Goal: Understand process/instructions: Learn how to perform a task or action

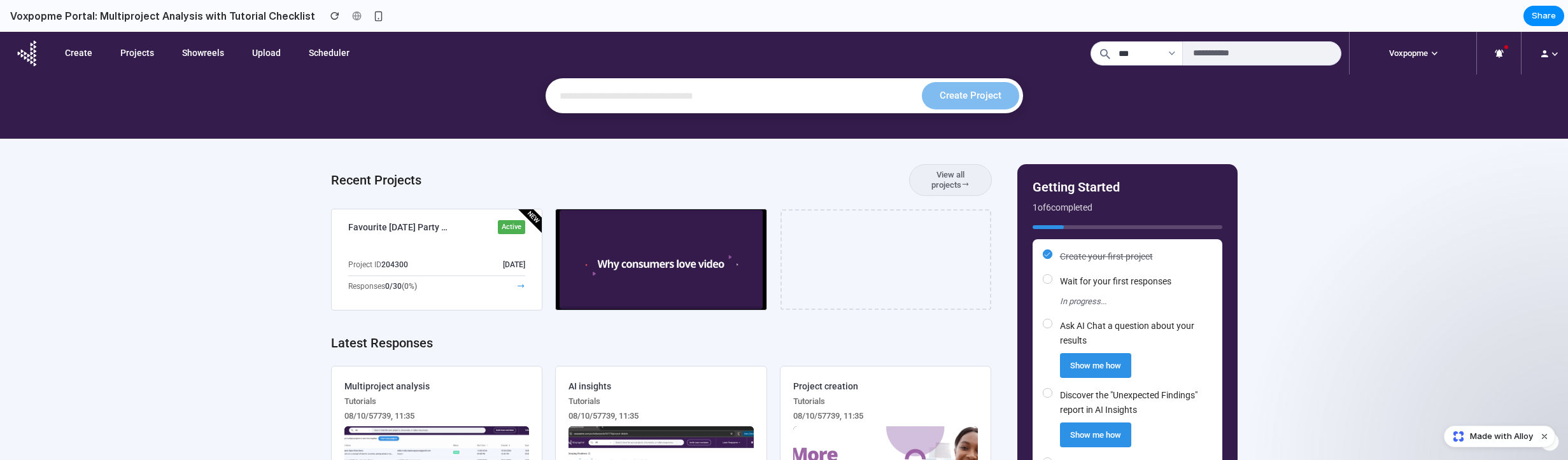
scroll to position [92, 0]
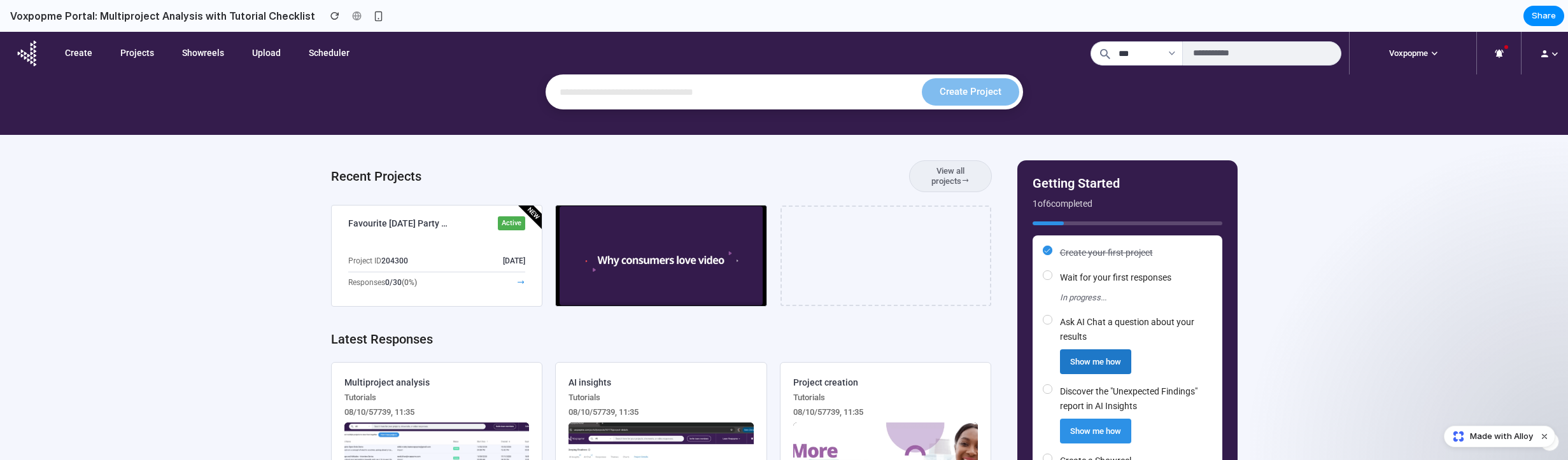
click at [1085, 359] on button "Show me how" at bounding box center [1095, 361] width 71 height 25
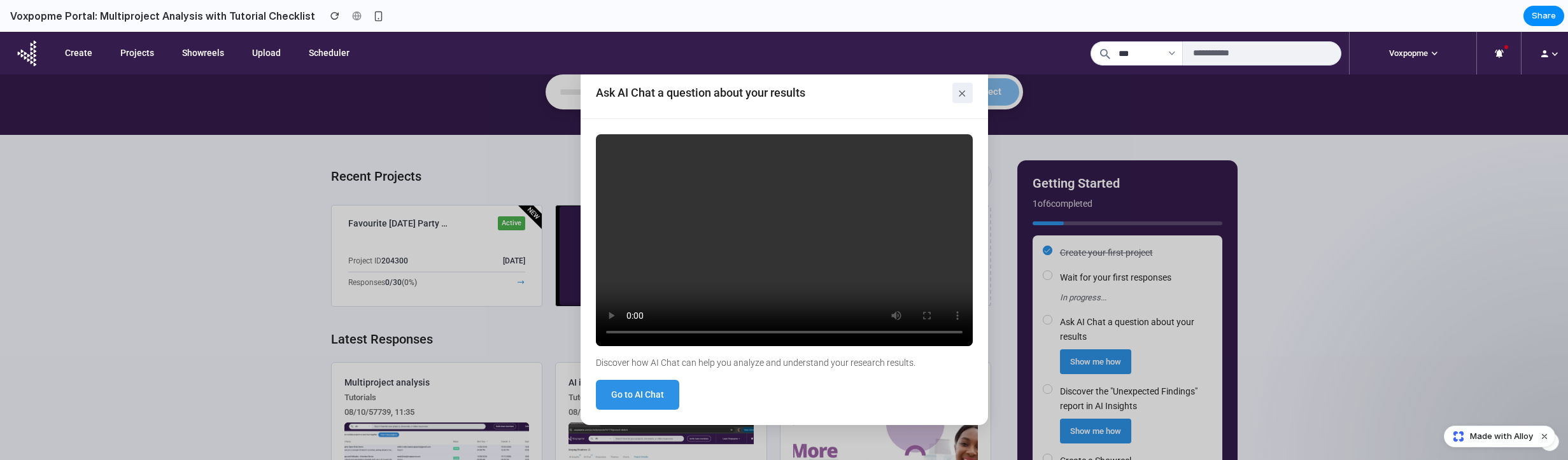
click at [963, 92] on button "×" at bounding box center [962, 92] width 20 height 20
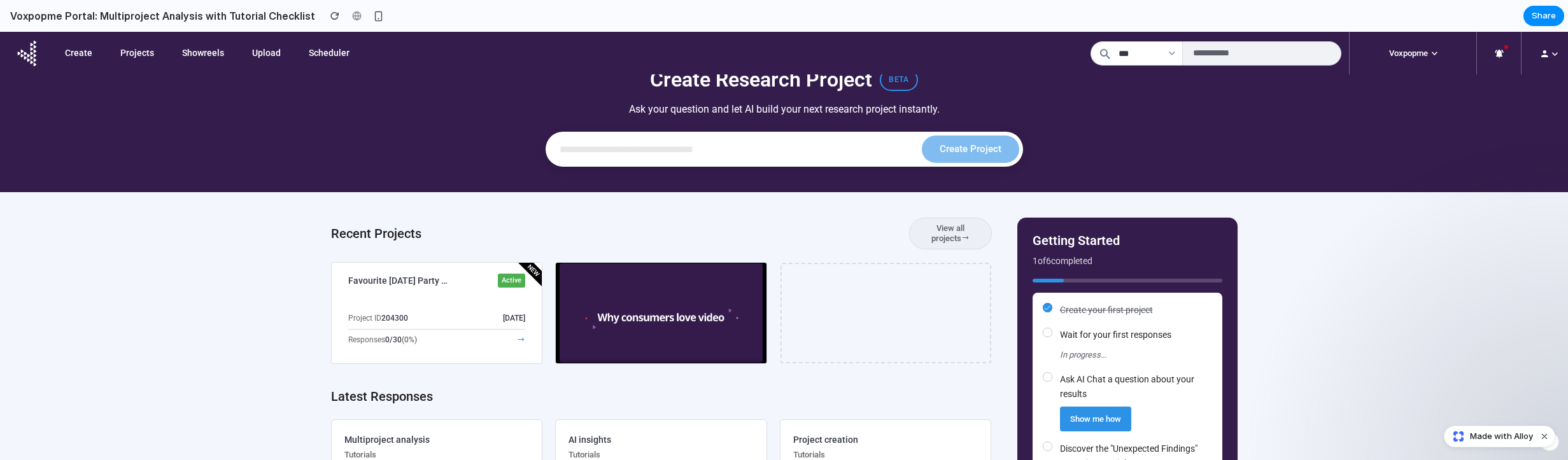
scroll to position [42, 0]
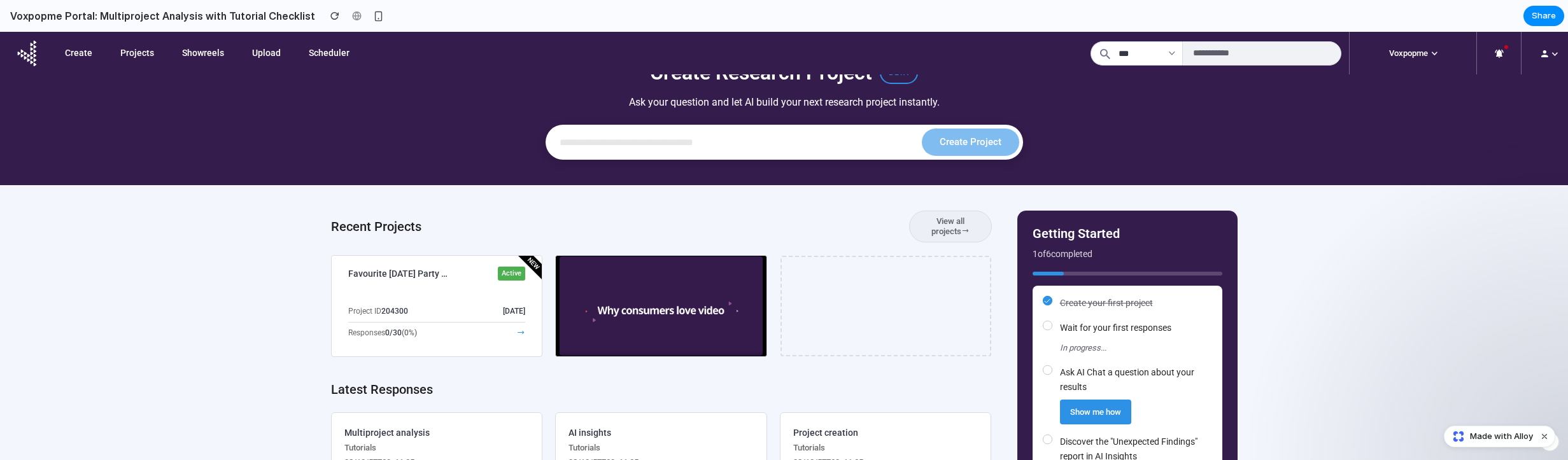
click at [1090, 413] on button "Show me how" at bounding box center [1095, 412] width 71 height 25
